Goal: Find specific page/section: Find specific page/section

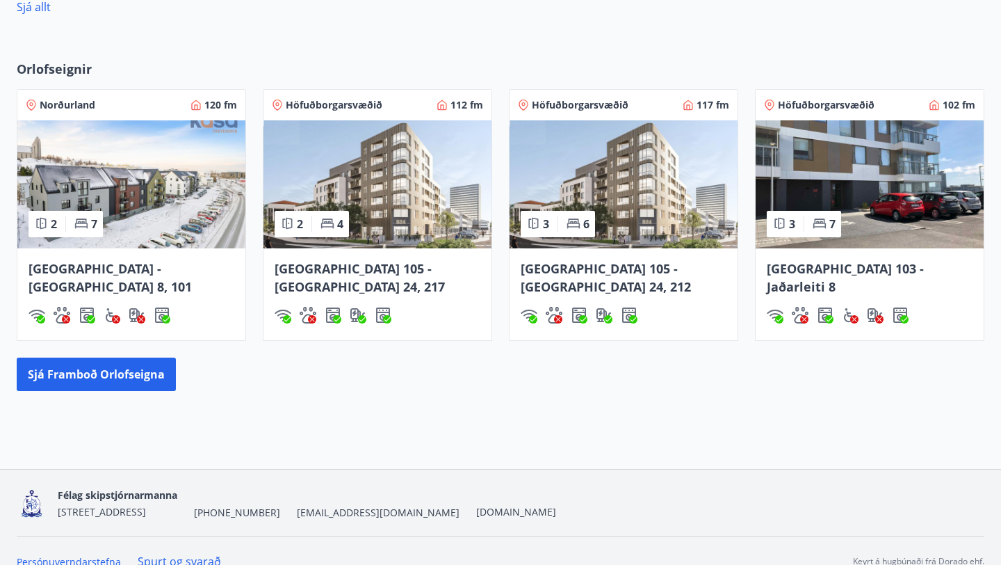
scroll to position [860, 0]
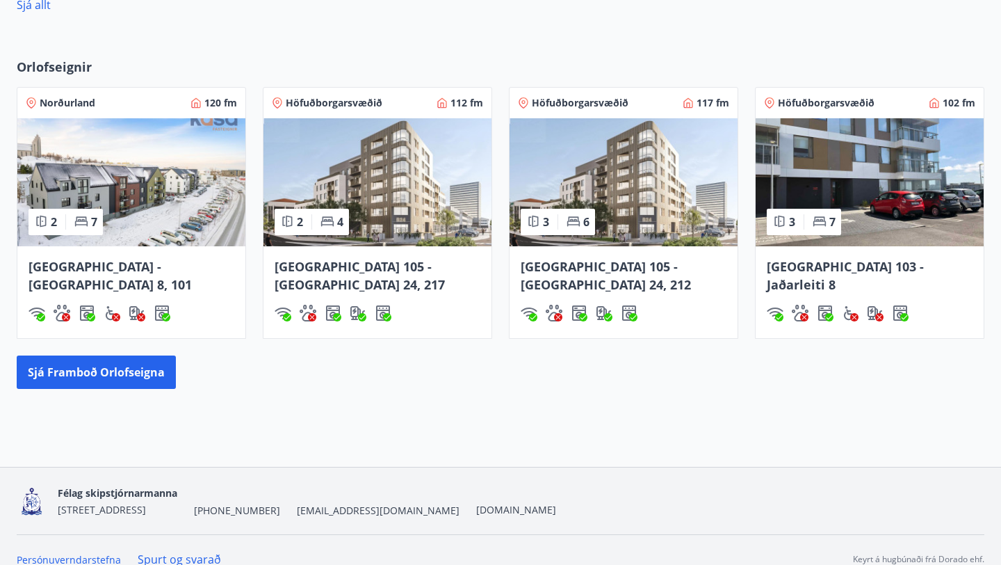
click at [647, 212] on img at bounding box center [624, 182] width 228 height 128
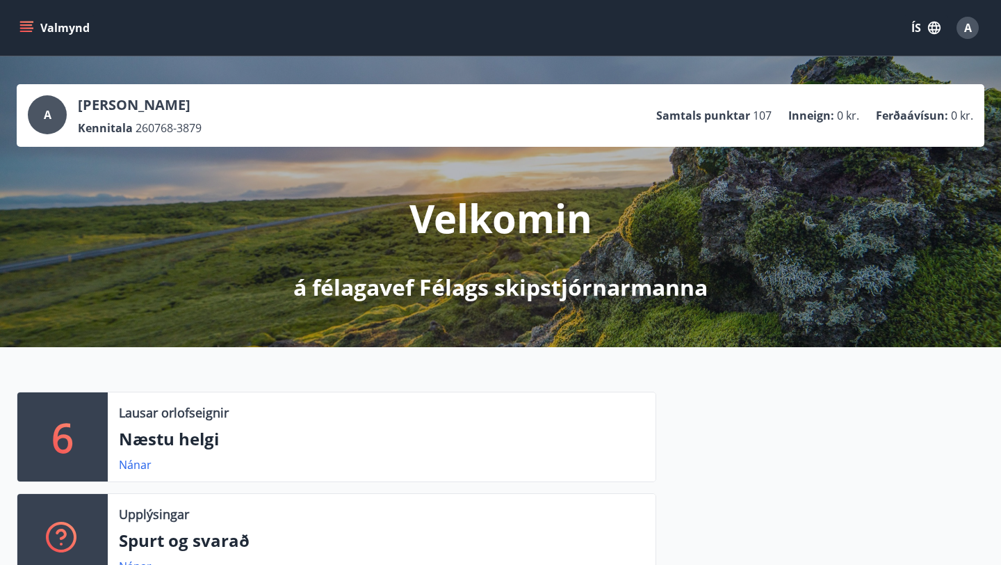
click at [24, 29] on icon "menu" at bounding box center [26, 28] width 14 height 14
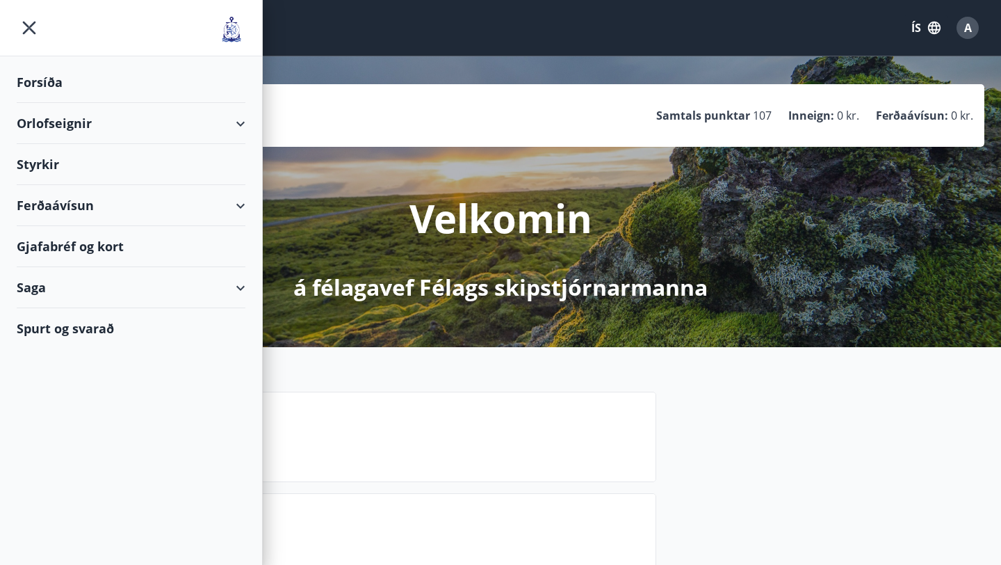
click at [72, 128] on div "Orlofseignir" at bounding box center [131, 123] width 229 height 41
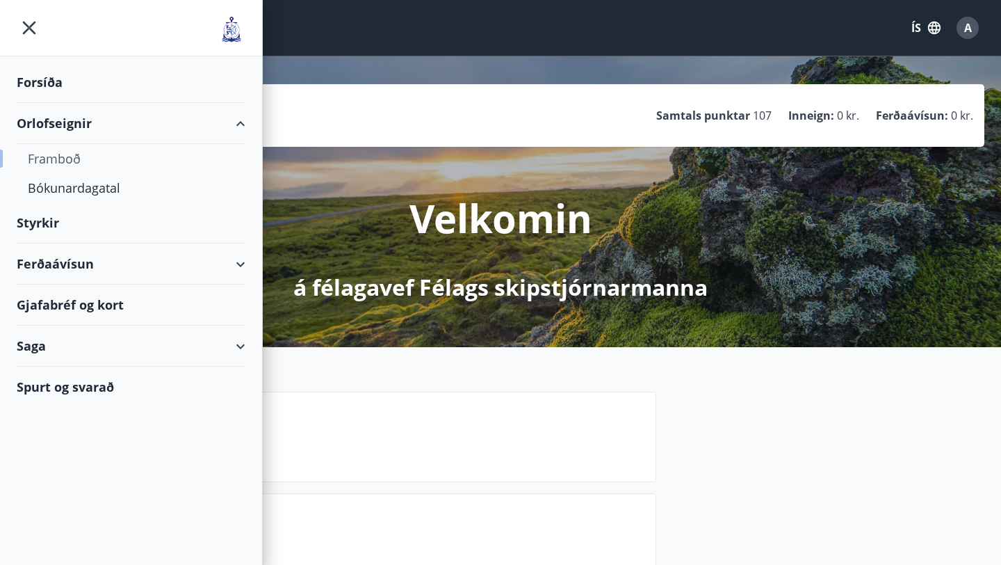
click at [69, 161] on div "Framboð" at bounding box center [131, 158] width 207 height 29
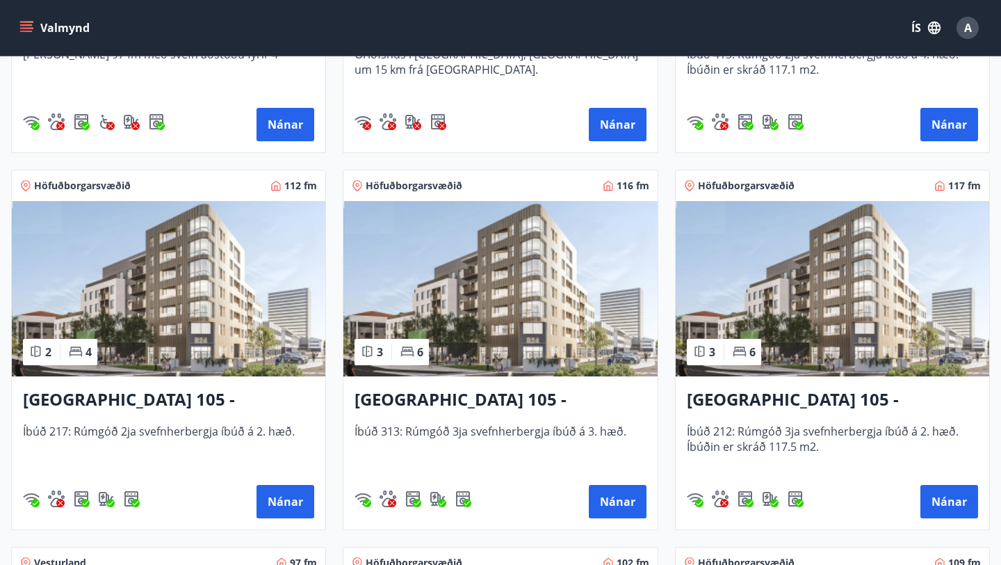
scroll to position [572, 0]
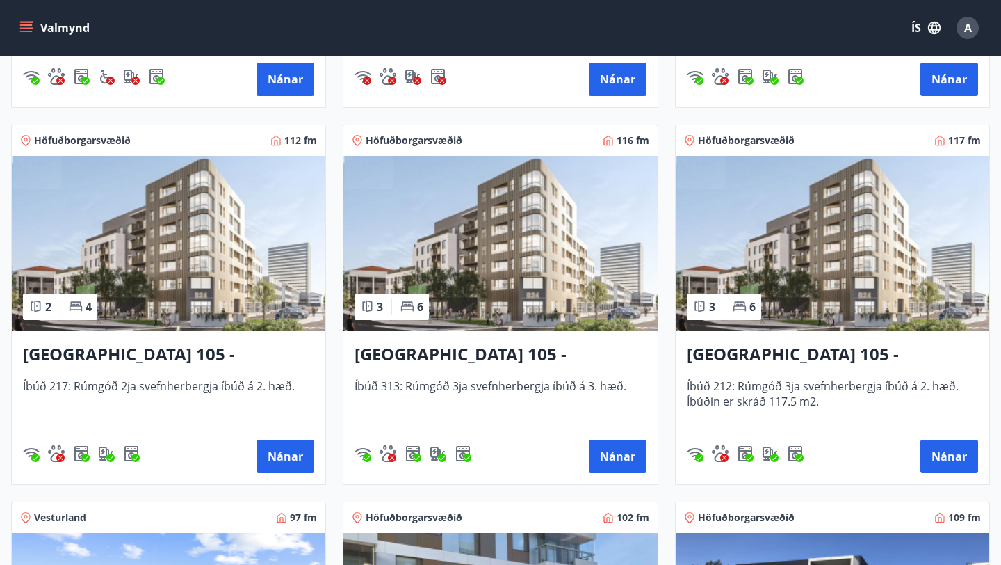
click at [862, 234] on img at bounding box center [833, 243] width 314 height 175
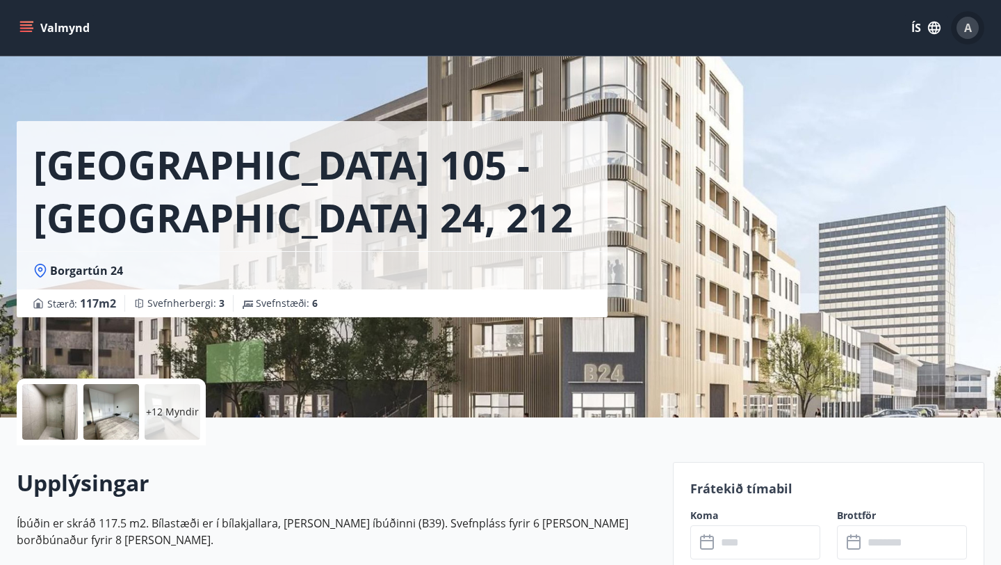
click at [968, 27] on span "A" at bounding box center [968, 27] width 8 height 15
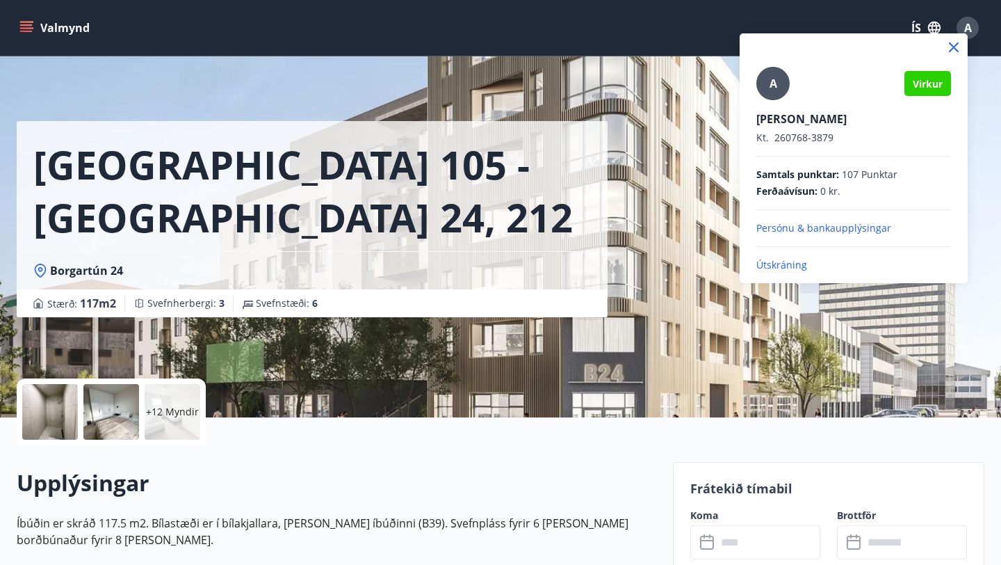
click at [968, 27] on div at bounding box center [500, 282] width 1001 height 565
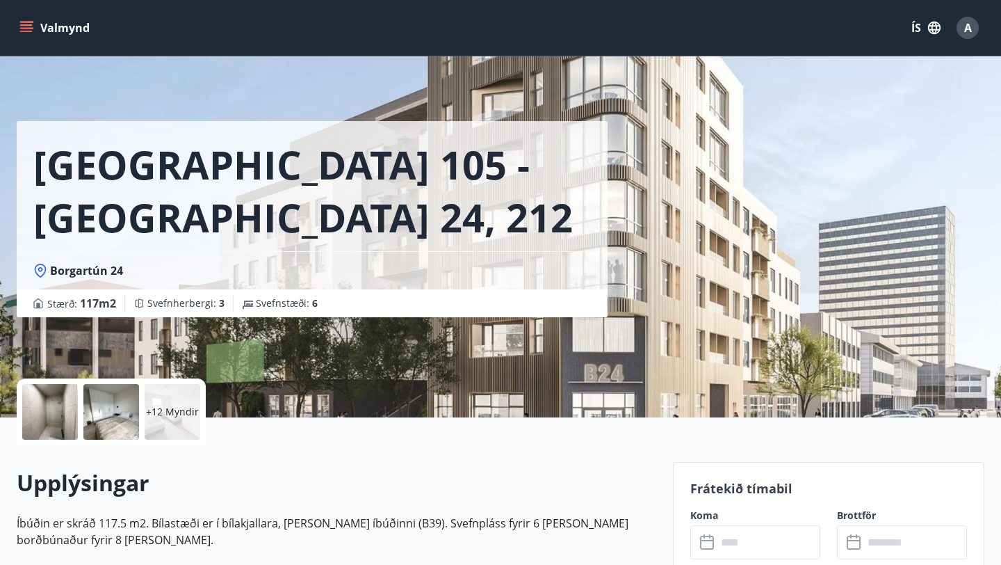
click at [27, 24] on icon "menu" at bounding box center [26, 24] width 13 height 1
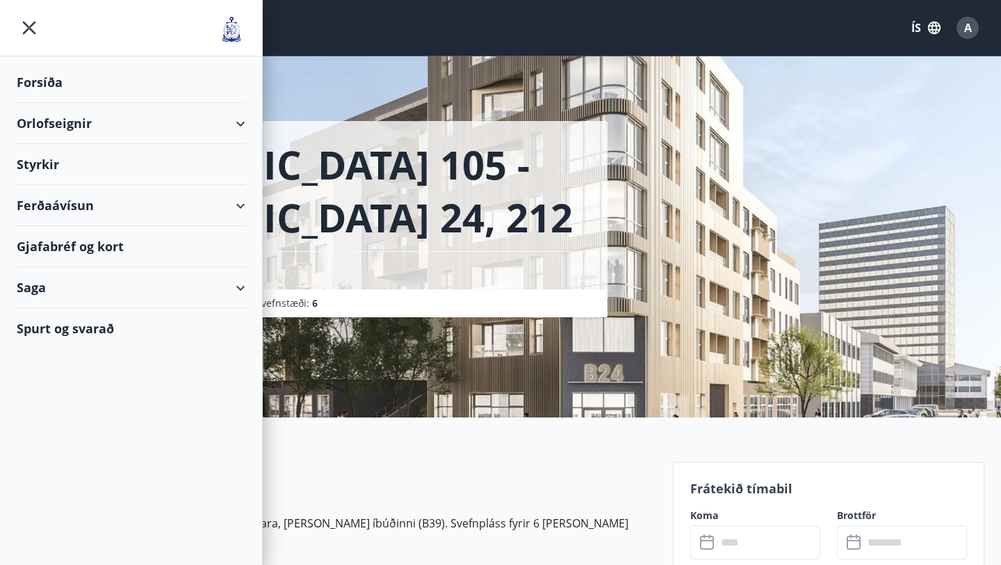
click at [111, 290] on div "Saga" at bounding box center [131, 287] width 229 height 41
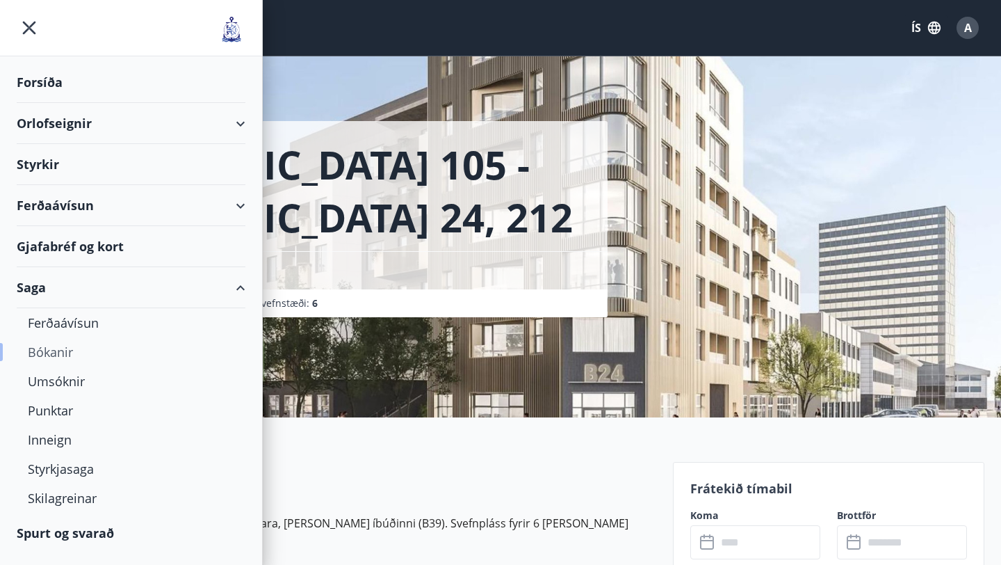
click at [78, 355] on div "Bókanir" at bounding box center [131, 351] width 207 height 29
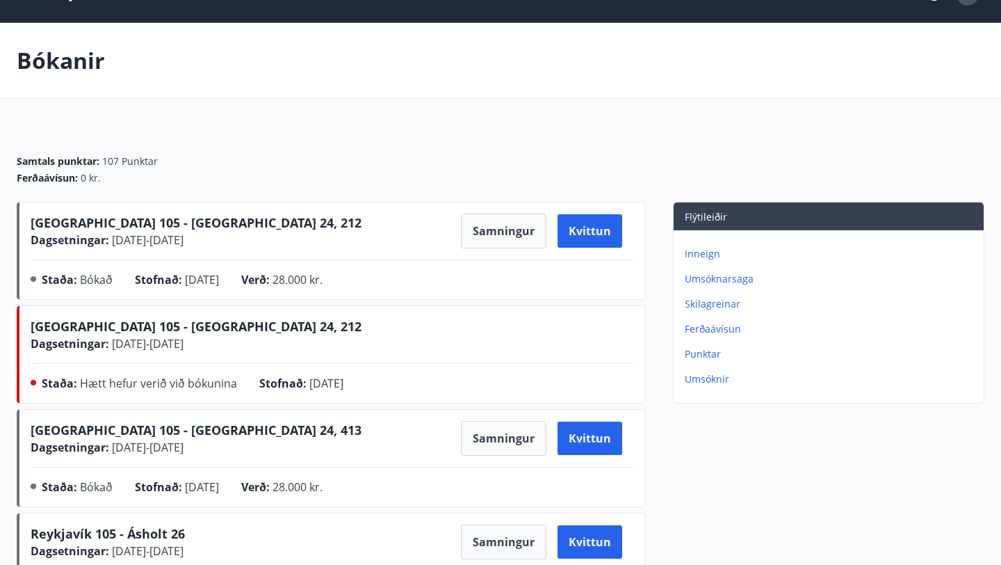
scroll to position [38, 0]
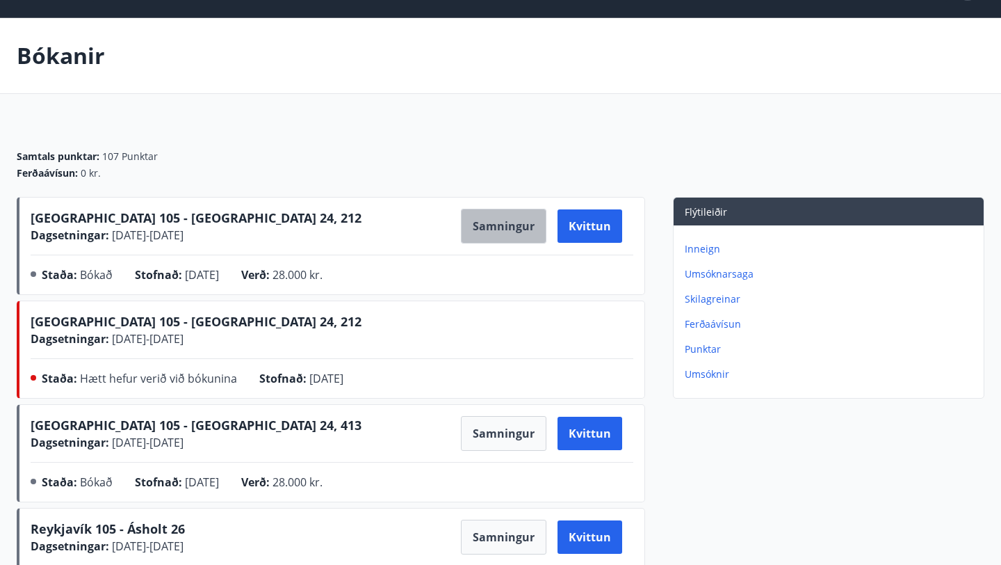
click at [512, 225] on button "Samningur" at bounding box center [504, 226] width 86 height 35
